Goal: Task Accomplishment & Management: Use online tool/utility

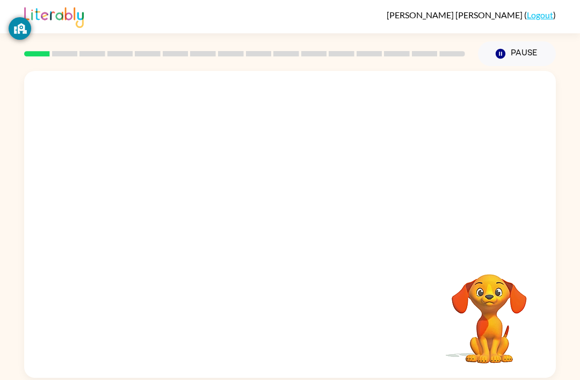
click at [229, 192] on div at bounding box center [290, 161] width 532 height 180
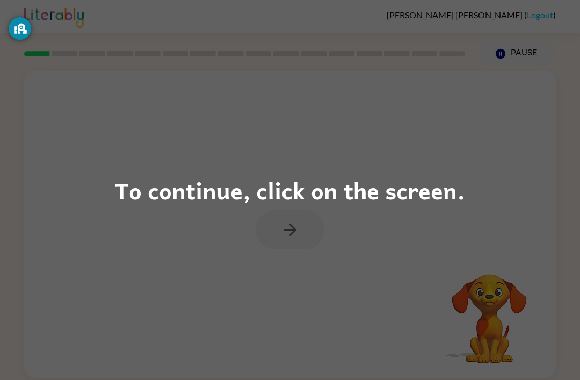
click at [343, 201] on div "To continue, click on the screen." at bounding box center [290, 190] width 350 height 37
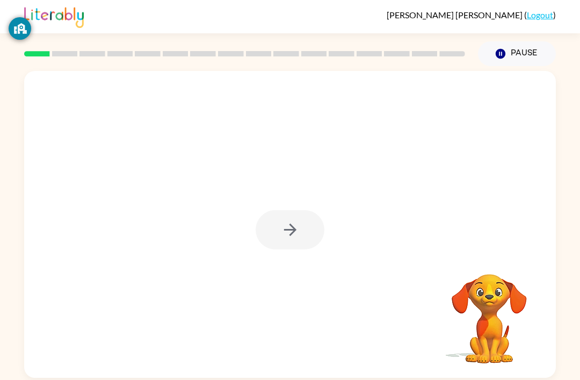
click at [337, 195] on div at bounding box center [290, 224] width 532 height 307
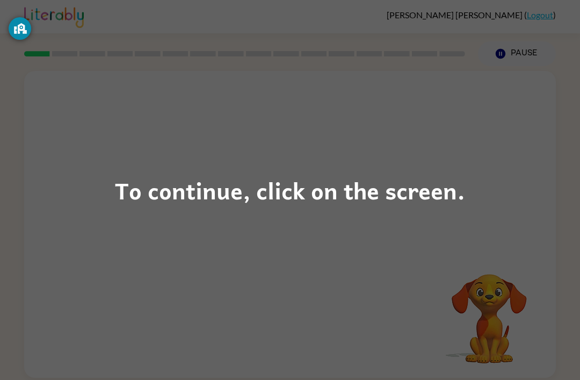
click at [71, 191] on div "To continue, click on the screen." at bounding box center [290, 190] width 580 height 380
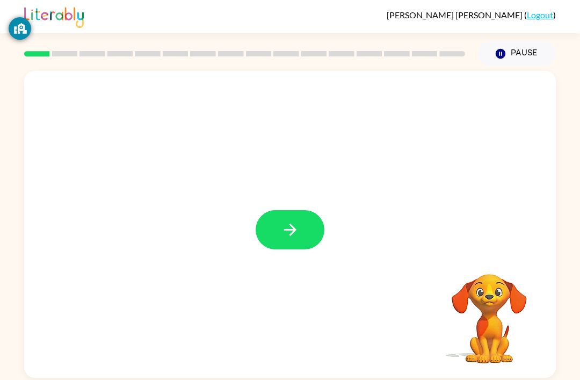
click at [308, 223] on button "button" at bounding box center [290, 229] width 69 height 39
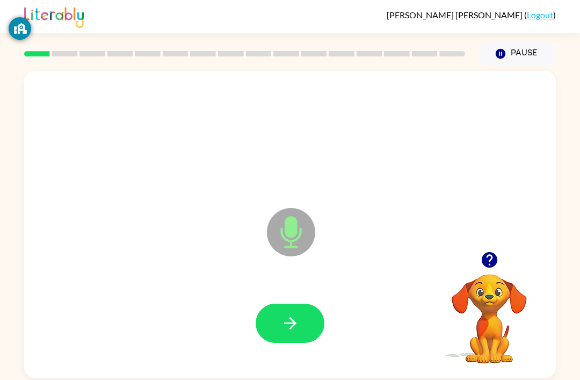
click at [313, 252] on icon "Microphone The Microphone is here when it is your turn to talk" at bounding box center [344, 245] width 161 height 81
click at [307, 313] on button "button" at bounding box center [290, 322] width 69 height 39
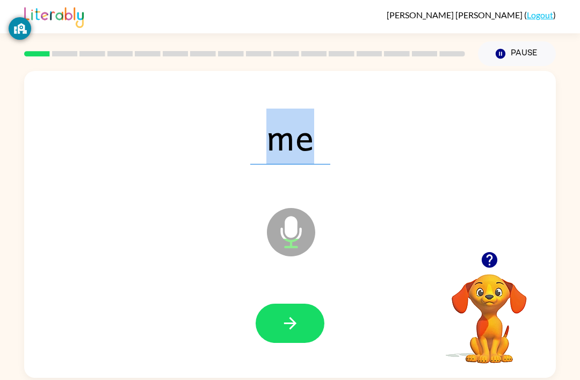
click at [296, 241] on icon "Microphone The Microphone is here when it is your turn to talk" at bounding box center [344, 245] width 161 height 81
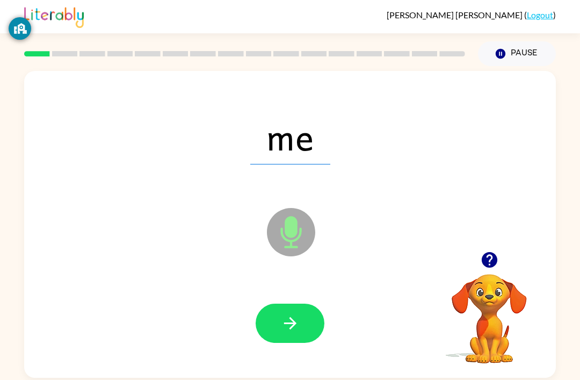
click at [291, 231] on icon "Microphone The Microphone is here when it is your turn to talk" at bounding box center [344, 245] width 161 height 81
click at [308, 227] on icon "Loader Your response is being sent to our graders" at bounding box center [291, 232] width 64 height 64
click at [291, 318] on icon "button" at bounding box center [290, 323] width 19 height 19
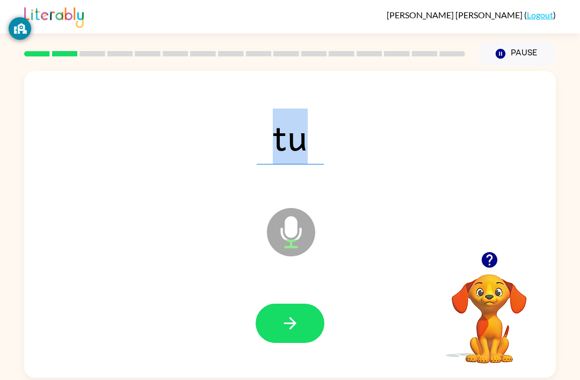
click at [310, 303] on button "button" at bounding box center [290, 322] width 69 height 39
click at [283, 314] on icon "button" at bounding box center [290, 323] width 19 height 19
click at [305, 303] on button "button" at bounding box center [290, 322] width 69 height 39
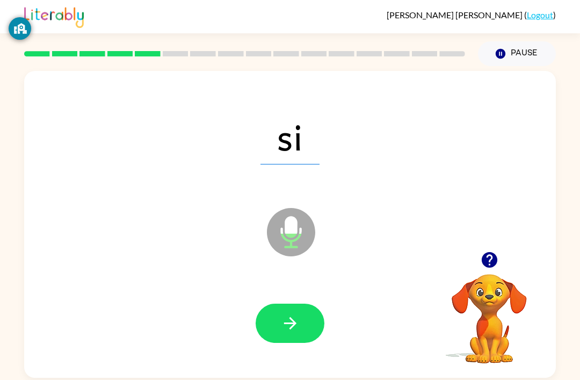
scroll to position [0, 0]
click at [309, 316] on button "button" at bounding box center [290, 322] width 69 height 39
click at [299, 341] on button "button" at bounding box center [290, 322] width 69 height 39
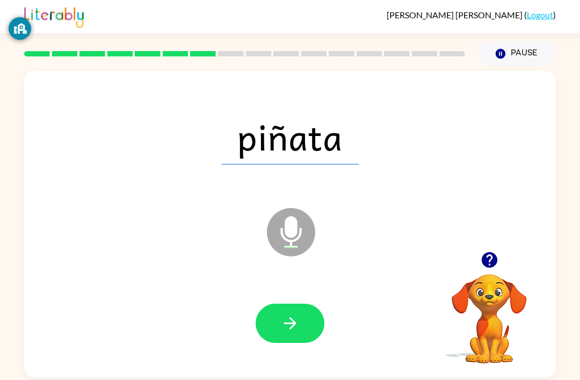
click at [288, 313] on button "button" at bounding box center [290, 322] width 69 height 39
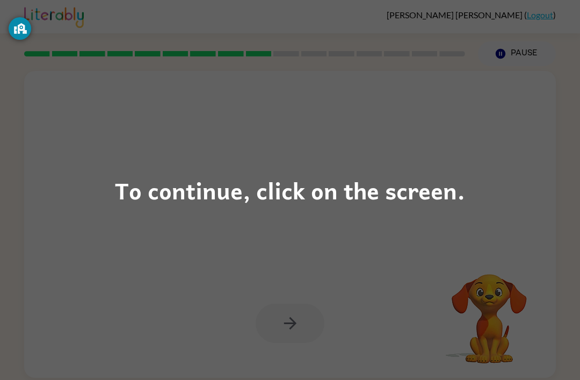
scroll to position [34, 0]
click at [447, 162] on div "To continue, click on the screen." at bounding box center [290, 190] width 580 height 380
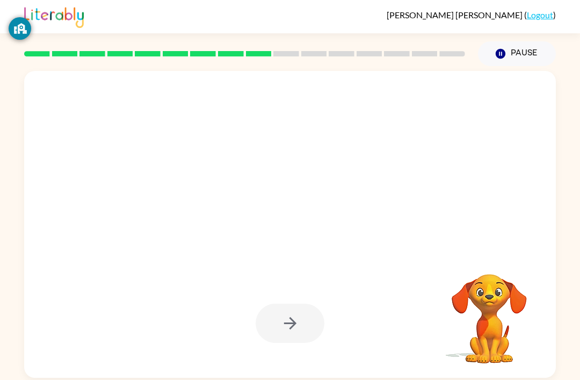
scroll to position [0, 0]
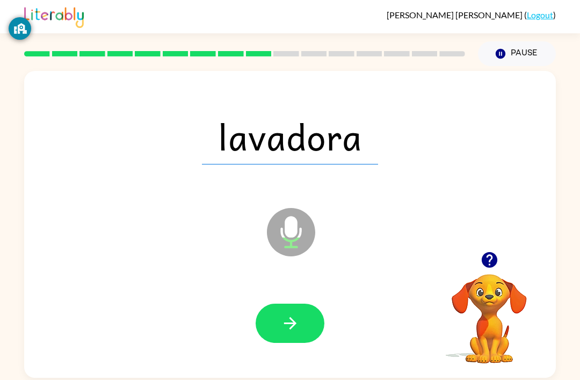
click at [300, 306] on button "button" at bounding box center [290, 322] width 69 height 39
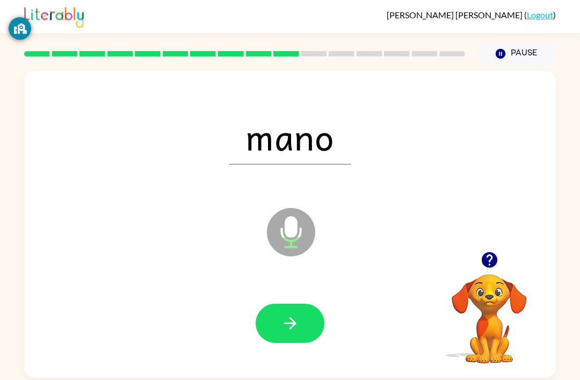
click at [313, 301] on div at bounding box center [290, 323] width 510 height 88
click at [310, 325] on button "button" at bounding box center [290, 322] width 69 height 39
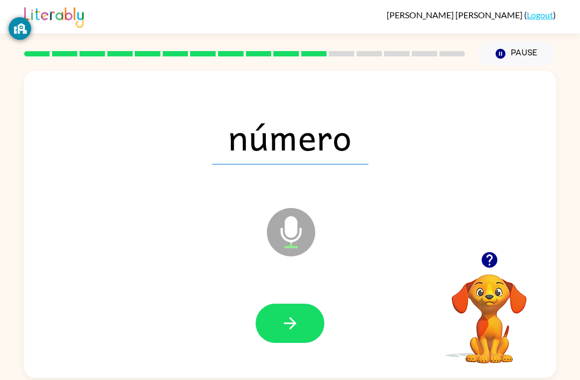
click at [489, 253] on icon "button" at bounding box center [489, 259] width 19 height 19
click at [489, 264] on icon "button" at bounding box center [489, 260] width 16 height 16
click at [318, 310] on div at bounding box center [290, 322] width 69 height 39
click at [294, 311] on button "button" at bounding box center [290, 322] width 69 height 39
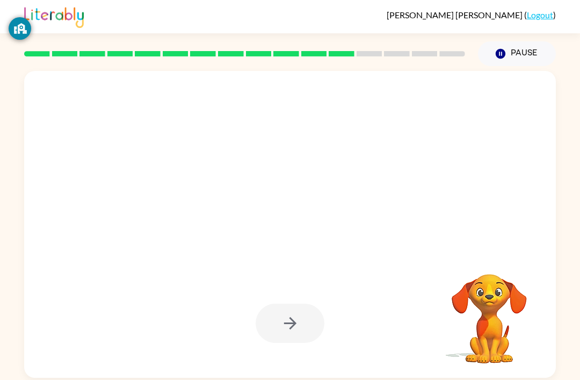
click at [499, 261] on video "Your browser must support playing .mp4 files to use Literably. Please try using…" at bounding box center [489, 310] width 107 height 107
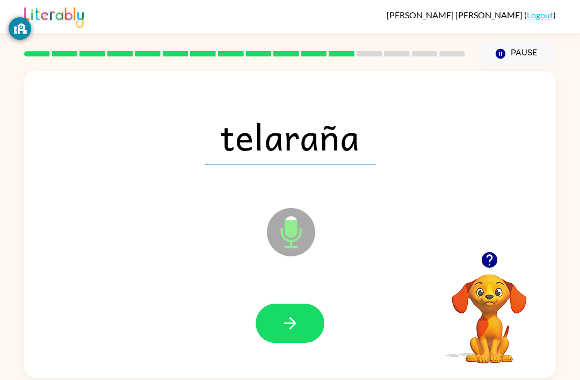
click at [288, 316] on icon "button" at bounding box center [290, 323] width 19 height 19
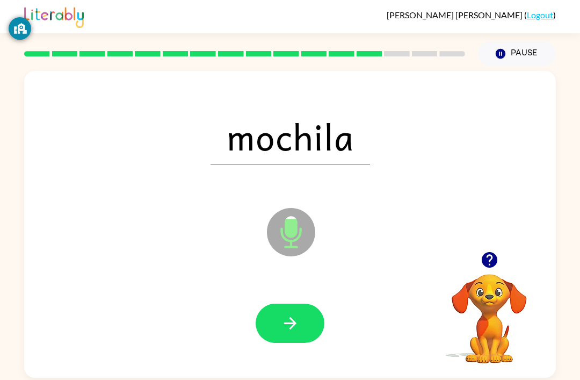
click at [296, 316] on icon "button" at bounding box center [290, 323] width 19 height 19
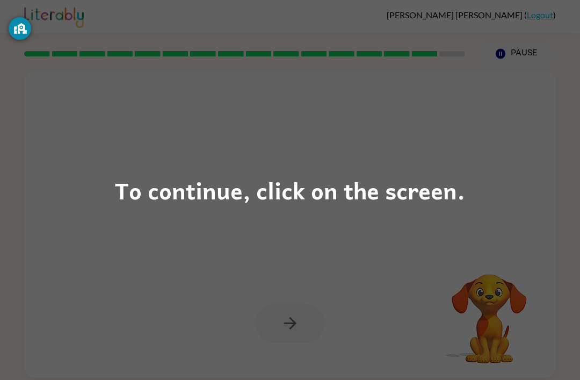
click at [144, 183] on div "To continue, click on the screen." at bounding box center [290, 190] width 350 height 37
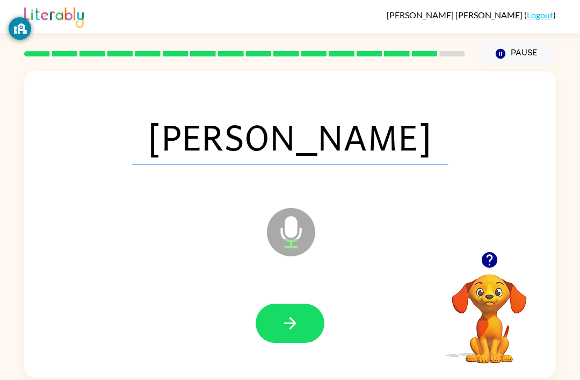
click at [287, 322] on icon "button" at bounding box center [290, 323] width 19 height 19
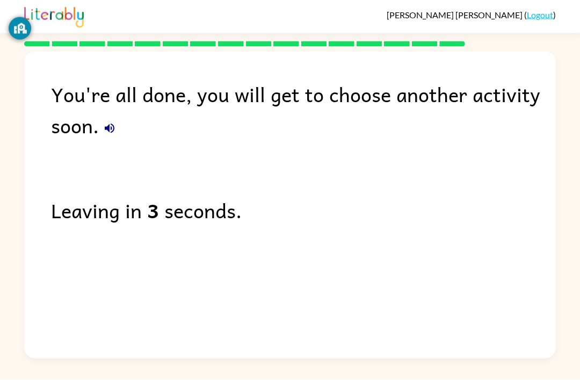
scroll to position [7, 0]
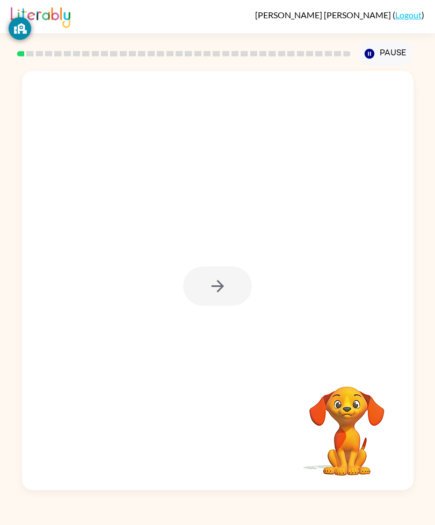
click at [211, 490] on div at bounding box center [218, 280] width 392 height 419
